Goal: Information Seeking & Learning: Learn about a topic

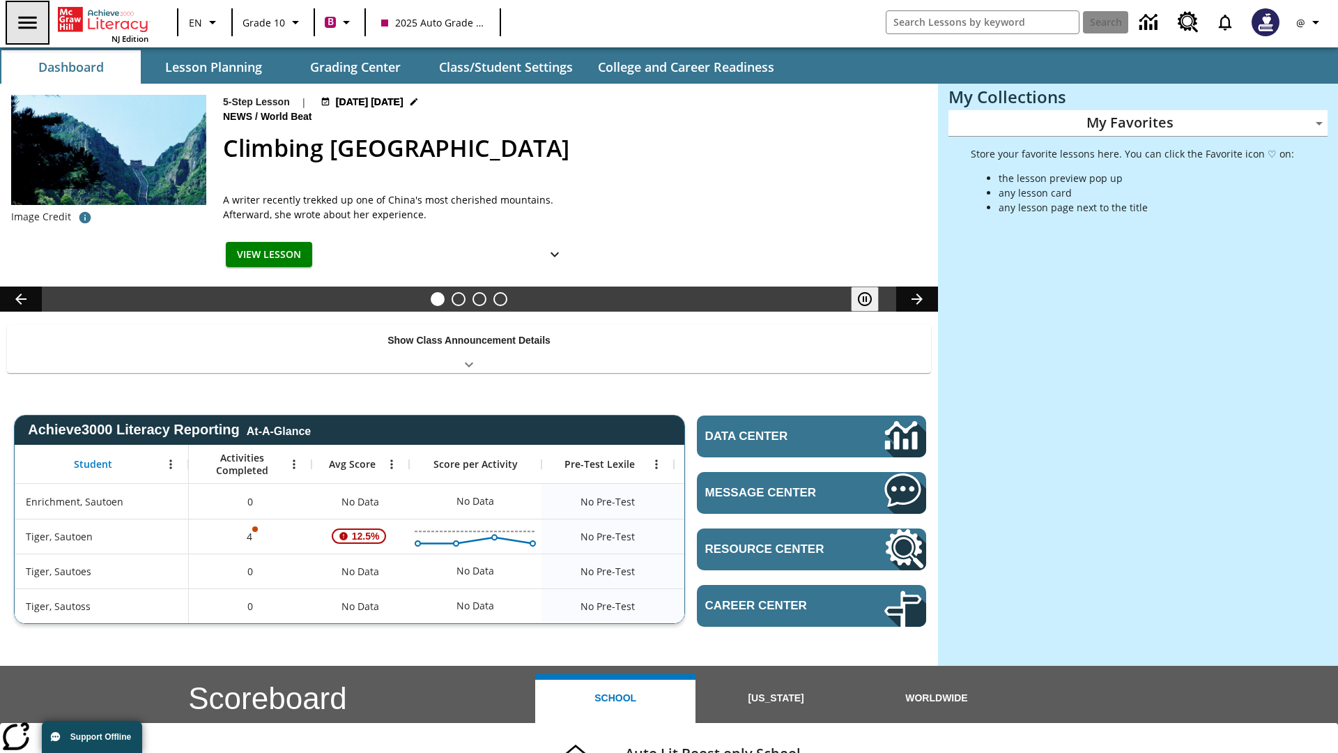
click at [26, 22] on icon "Open side menu" at bounding box center [27, 22] width 18 height 13
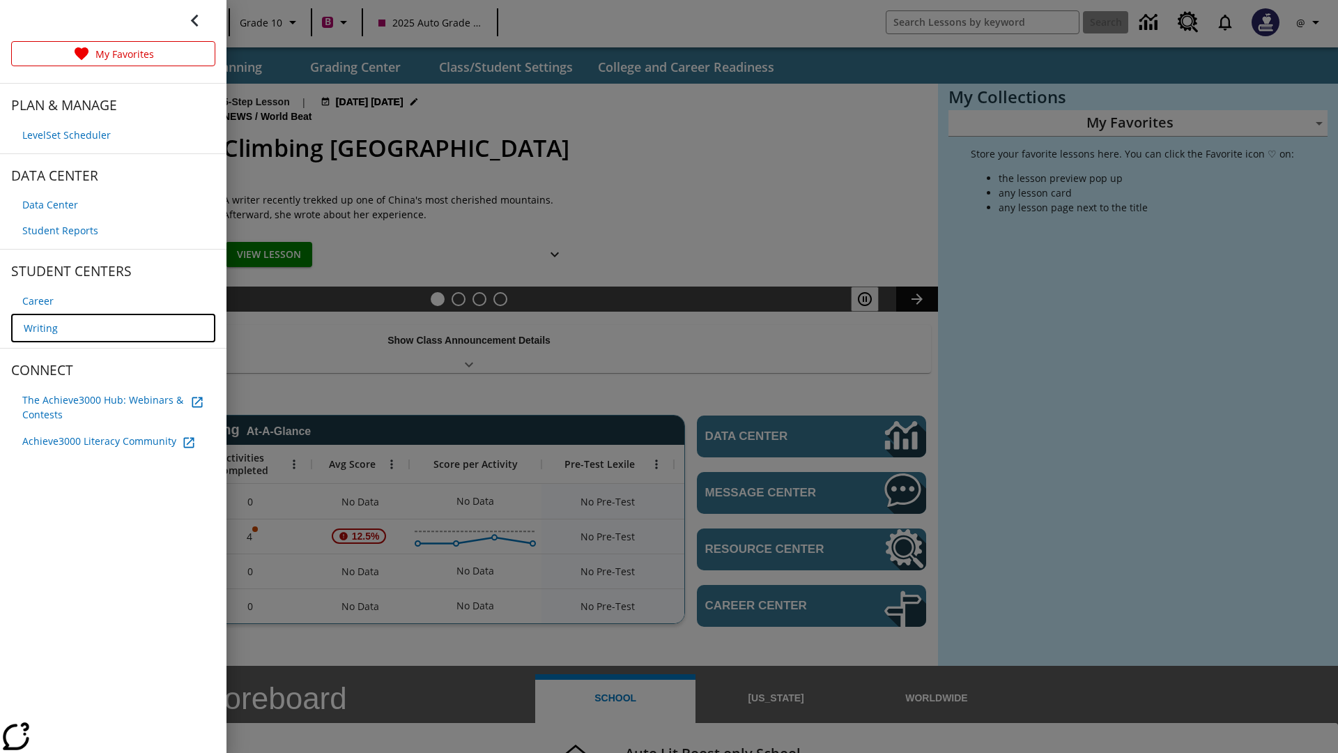
click at [39, 326] on span "Writing" at bounding box center [41, 328] width 34 height 15
